Goal: Task Accomplishment & Management: Manage account settings

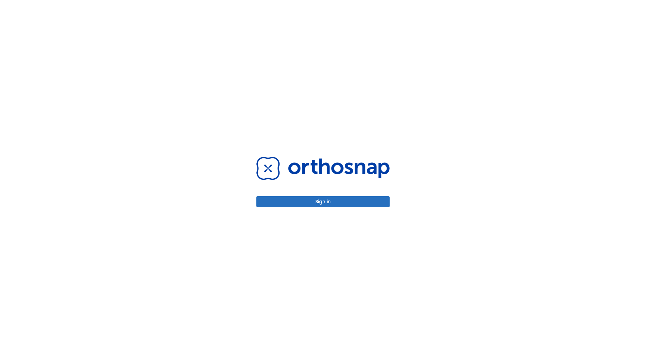
click at [323, 201] on button "Sign in" at bounding box center [323, 201] width 133 height 11
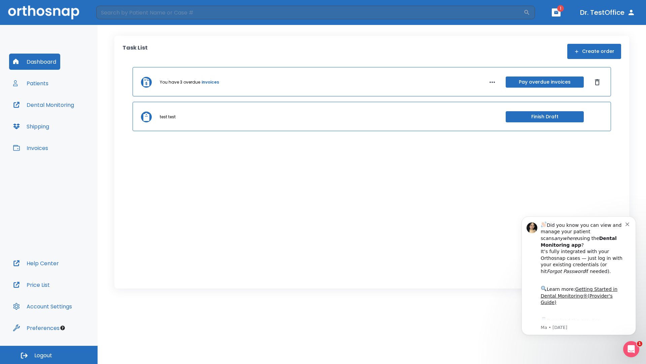
click at [49, 355] on span "Logout" at bounding box center [43, 354] width 18 height 7
